Goal: Information Seeking & Learning: Understand process/instructions

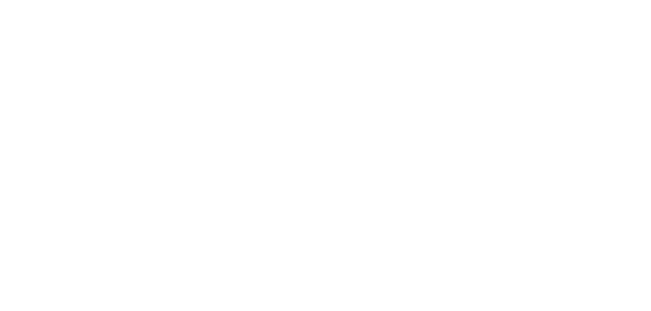
select select
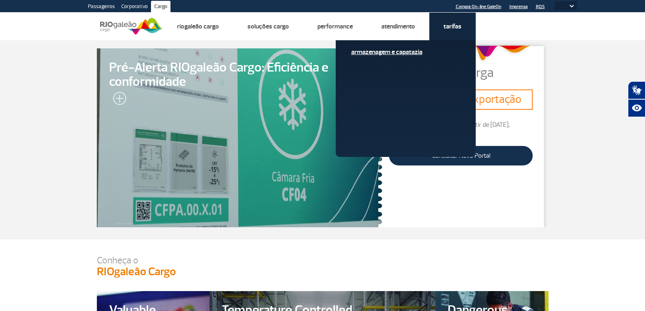
click at [396, 52] on link "Armazenagem e Capatazia" at bounding box center [405, 52] width 109 height 9
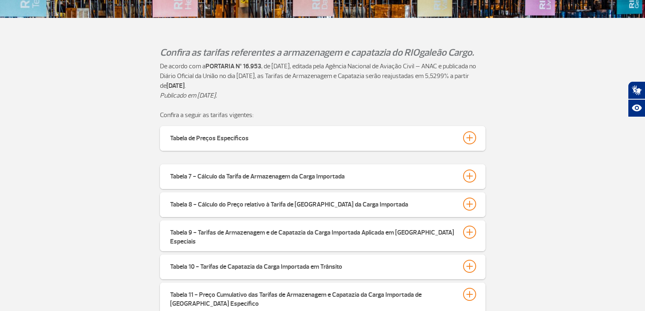
scroll to position [203, 0]
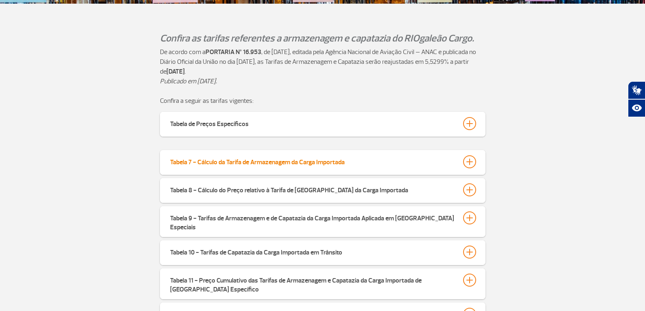
click at [470, 161] on div at bounding box center [469, 161] width 13 height 13
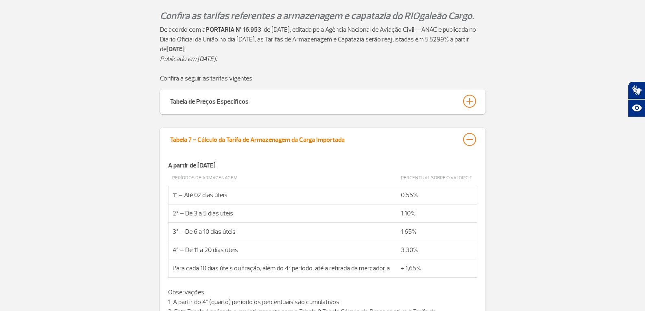
scroll to position [285, 0]
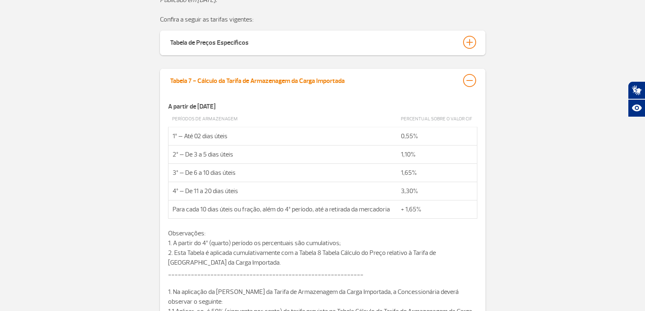
click at [473, 79] on div at bounding box center [469, 80] width 13 height 13
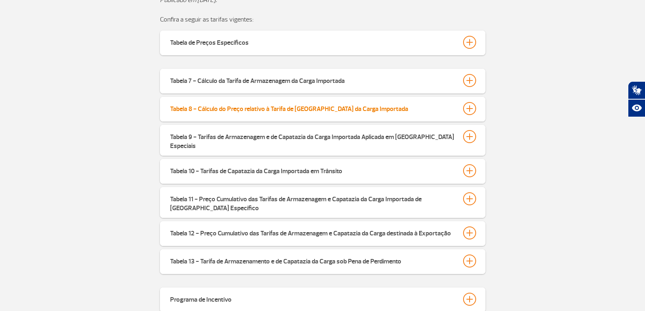
click at [475, 107] on div at bounding box center [469, 108] width 13 height 13
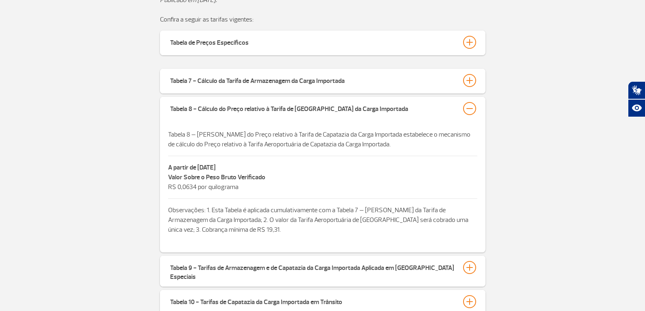
scroll to position [325, 0]
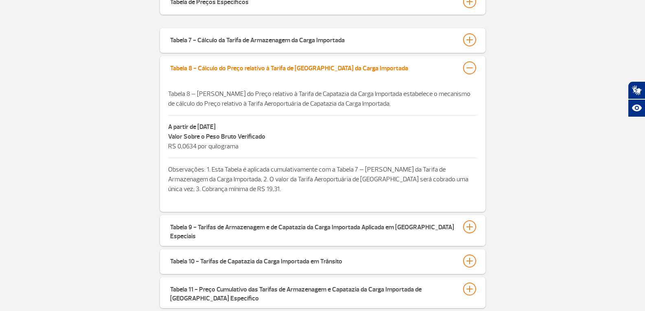
click at [467, 65] on div at bounding box center [469, 67] width 13 height 13
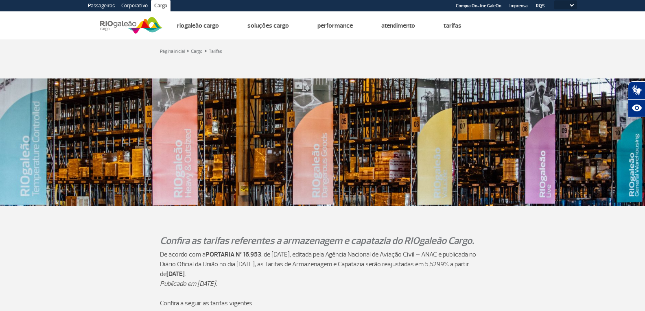
scroll to position [0, 0]
